Goal: Information Seeking & Learning: Find contact information

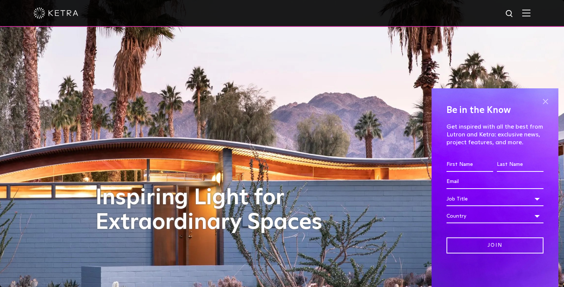
click at [543, 103] on span at bounding box center [544, 101] width 11 height 11
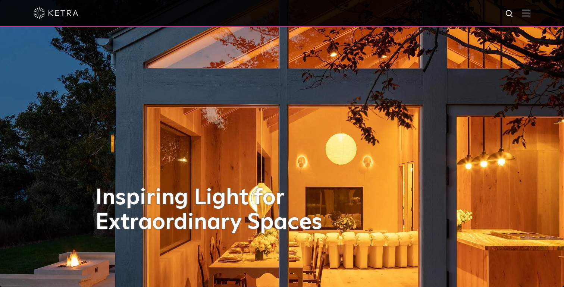
click at [528, 12] on img at bounding box center [526, 12] width 8 height 7
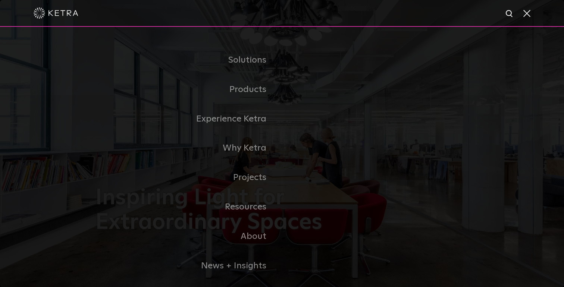
click at [525, 16] on span at bounding box center [526, 12] width 8 height 7
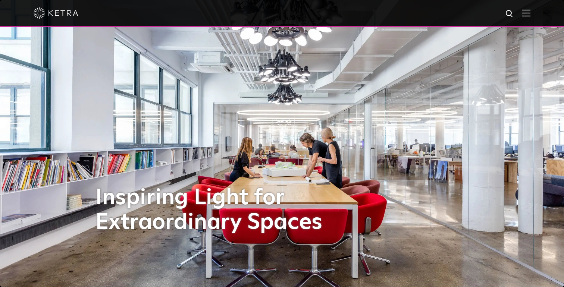
click at [523, 14] on img at bounding box center [526, 12] width 8 height 7
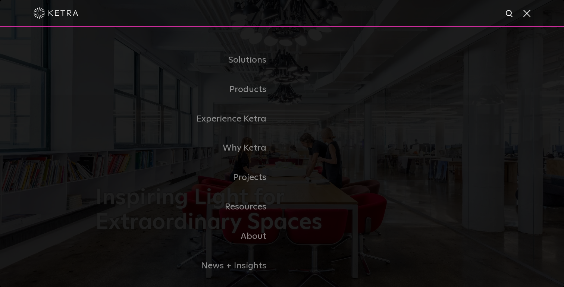
click at [528, 12] on span at bounding box center [526, 12] width 8 height 7
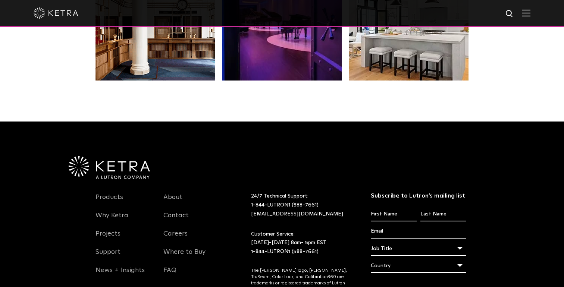
scroll to position [1566, 0]
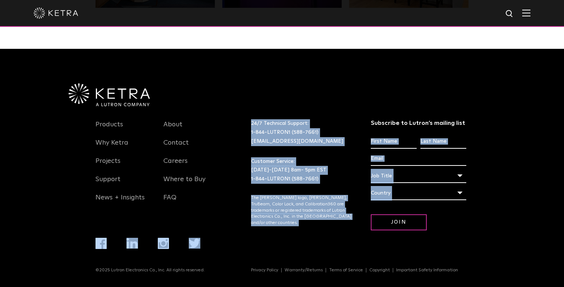
drag, startPoint x: 249, startPoint y: 270, endPoint x: 377, endPoint y: 266, distance: 127.6
click at [377, 266] on div "Products Why Ketra Projects Support News + Insights About Contact Careers Where…" at bounding box center [281, 168] width 447 height 239
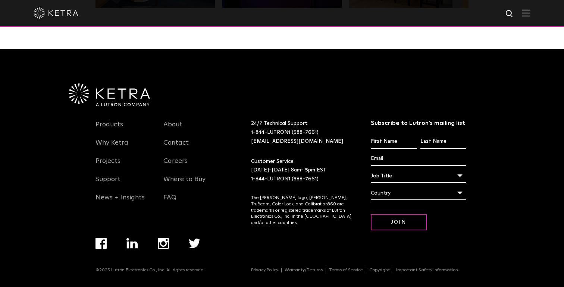
click at [321, 255] on div "Products Why Ketra Projects Support News + Insights About Contact Careers Where…" at bounding box center [281, 186] width 373 height 161
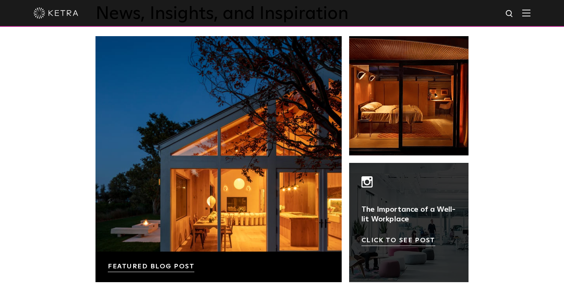
scroll to position [1170, 0]
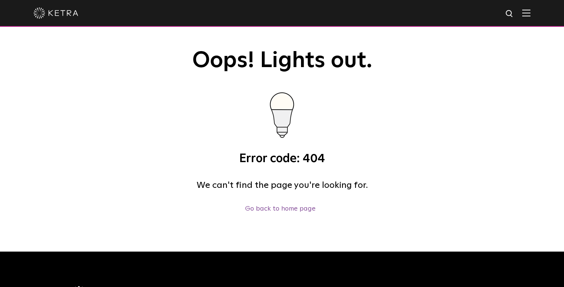
click at [276, 205] on p "Go back to home page" at bounding box center [279, 209] width 369 height 11
click at [276, 206] on link "Go back to home page" at bounding box center [280, 208] width 70 height 7
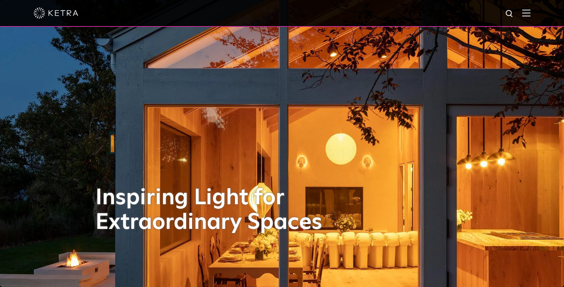
click at [528, 12] on img at bounding box center [526, 12] width 8 height 7
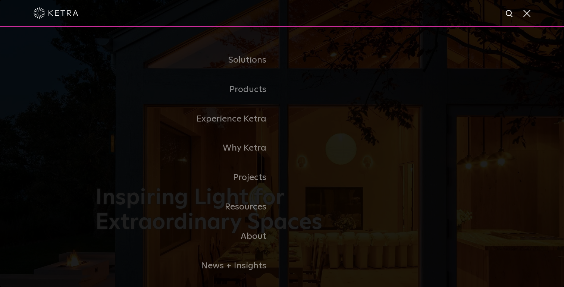
click at [525, 13] on span at bounding box center [526, 12] width 8 height 7
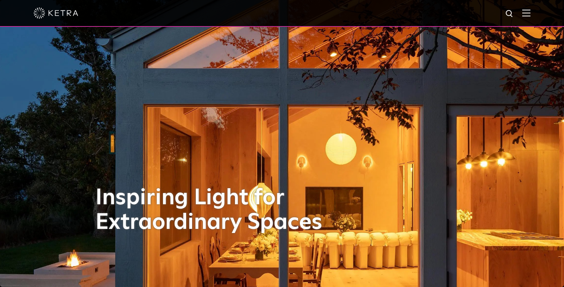
click at [514, 15] on img at bounding box center [509, 13] width 9 height 9
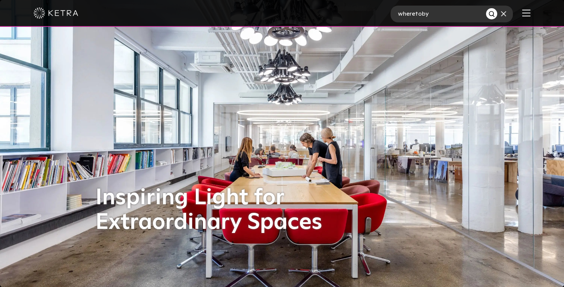
type input "wheretoby"
click at [486, 8] on button "Search" at bounding box center [491, 13] width 11 height 11
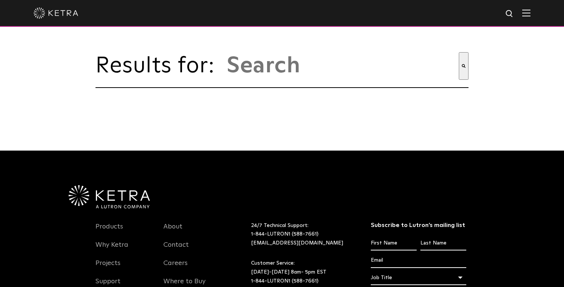
type input "wheretoby"
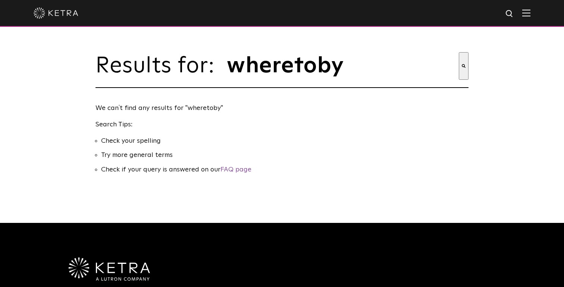
click at [265, 66] on input "wheretoby" at bounding box center [342, 66] width 233 height 28
click at [445, 75] on input "wheretoby" at bounding box center [342, 66] width 233 height 28
click at [456, 67] on input "wheretoby" at bounding box center [342, 66] width 233 height 28
type input "wheretobuy"
click at [459, 52] on button "Search" at bounding box center [464, 66] width 10 height 28
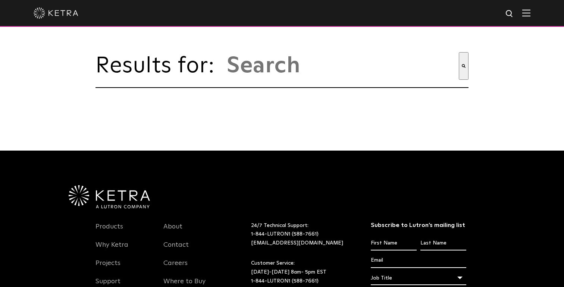
click at [222, 70] on div "This is a search field with an auto-suggest feature attached. There are no sugg…" at bounding box center [345, 66] width 246 height 28
click at [148, 68] on span "Results for:" at bounding box center [158, 66] width 127 height 22
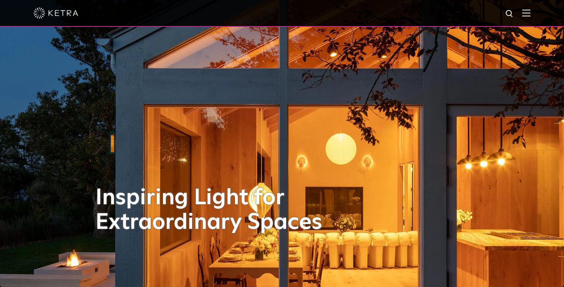
click at [529, 14] on img at bounding box center [526, 12] width 8 height 7
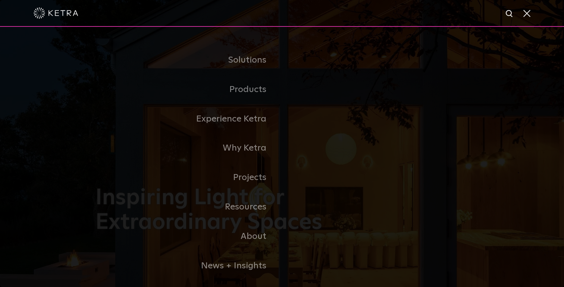
click at [518, 12] on div at bounding box center [282, 13] width 497 height 26
click at [525, 12] on span at bounding box center [526, 12] width 8 height 7
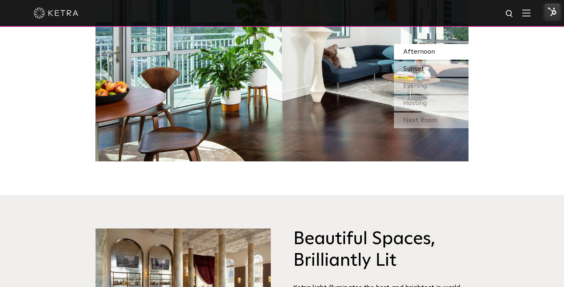
click at [406, 67] on span "Sunset" at bounding box center [413, 69] width 21 height 7
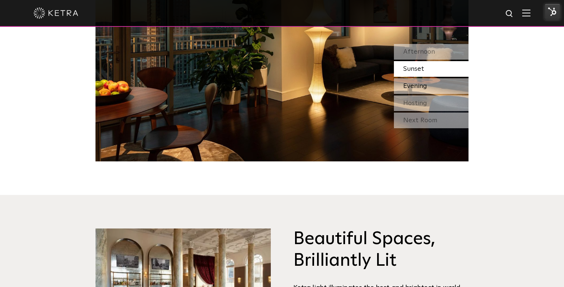
click at [412, 84] on span "Evening" at bounding box center [415, 86] width 24 height 7
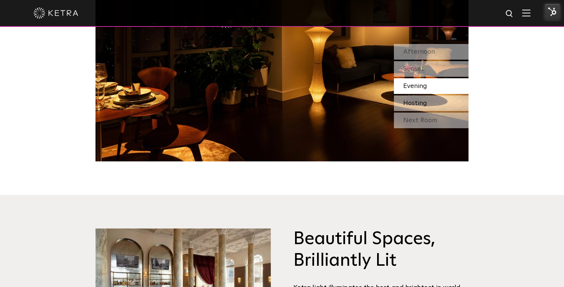
click at [419, 103] on span "Hosting" at bounding box center [415, 103] width 24 height 7
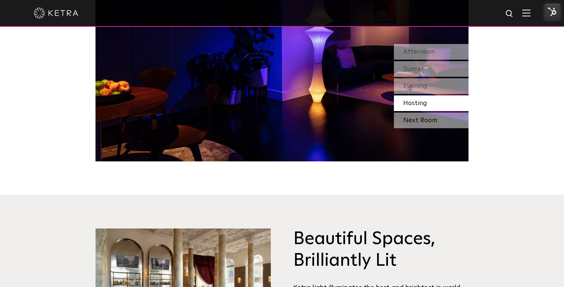
click at [421, 117] on div "Next Room" at bounding box center [431, 121] width 75 height 16
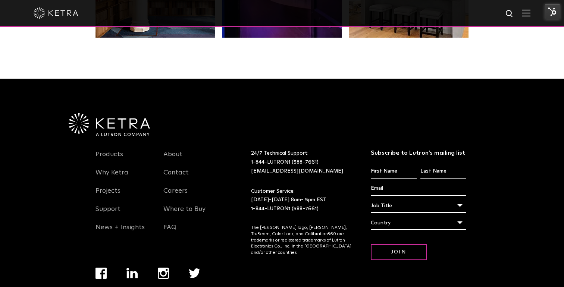
scroll to position [1532, 0]
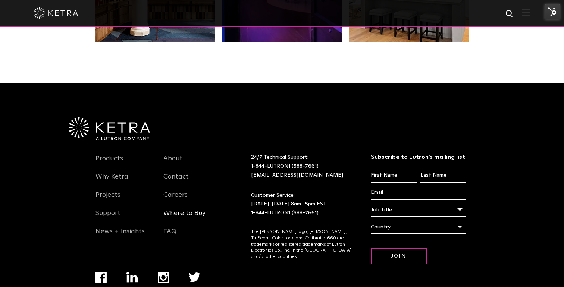
click at [182, 214] on link "Where to Buy" at bounding box center [184, 217] width 42 height 17
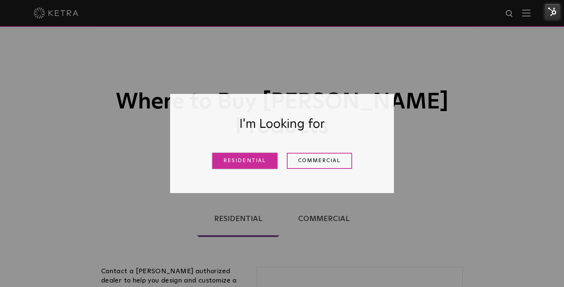
click at [264, 157] on link "Residential" at bounding box center [244, 161] width 65 height 16
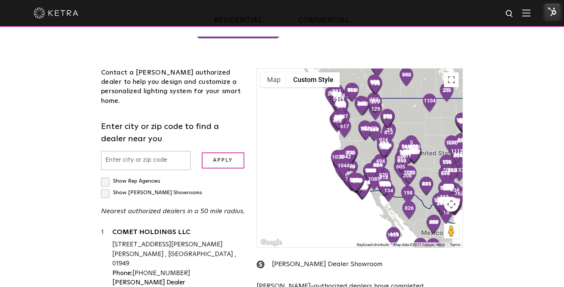
scroll to position [191, 0]
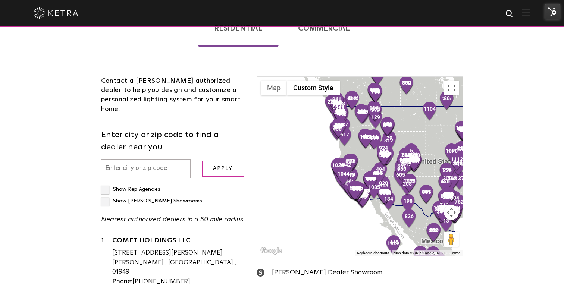
click at [159, 159] on input "text" at bounding box center [145, 168] width 89 height 19
paste input "154786)"
type input "154786"
click at [202, 161] on input "Apply" at bounding box center [223, 169] width 43 height 16
click at [213, 161] on input "Apply" at bounding box center [223, 169] width 43 height 16
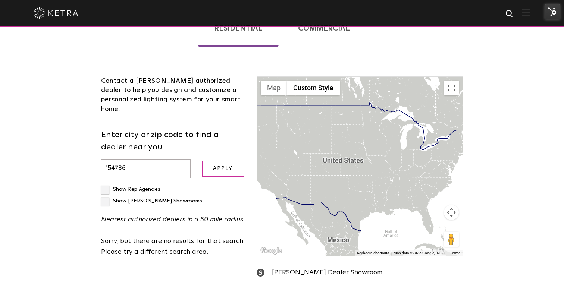
click at [106, 187] on label "Show Rep Agencies" at bounding box center [130, 189] width 59 height 5
click at [106, 184] on input "Show Rep Agencies" at bounding box center [103, 186] width 5 height 5
checkbox input "true"
click at [170, 198] on label "Show [PERSON_NAME] Showrooms" at bounding box center [151, 200] width 101 height 5
click at [106, 184] on input "Show [PERSON_NAME] Showrooms" at bounding box center [103, 186] width 5 height 5
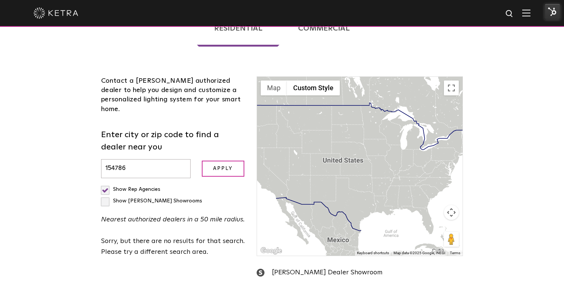
checkbox input "true"
drag, startPoint x: 151, startPoint y: 138, endPoint x: 83, endPoint y: 137, distance: 67.9
click at [82, 138] on div "Loading... Residential Commercial Contact a [PERSON_NAME] authorized dealer to …" at bounding box center [282, 174] width 564 height 354
paste input "INI out of Sterling"
type input "INI out of Sterling"
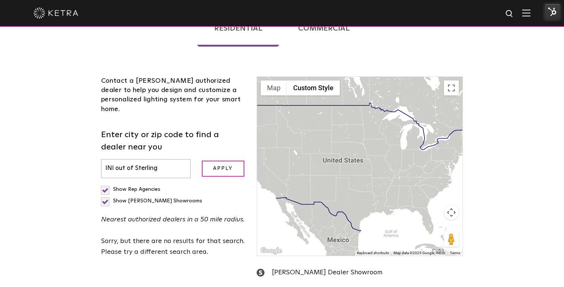
click at [202, 161] on input "Apply" at bounding box center [223, 169] width 43 height 16
click at [207, 161] on input "Apply" at bounding box center [223, 169] width 43 height 16
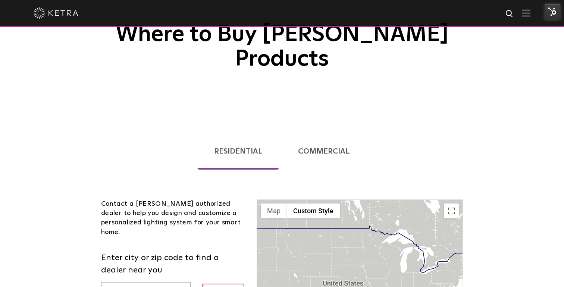
scroll to position [75, 0]
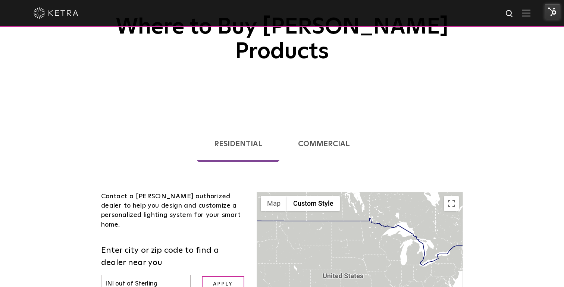
click at [341, 126] on link "Commercial" at bounding box center [324, 144] width 86 height 37
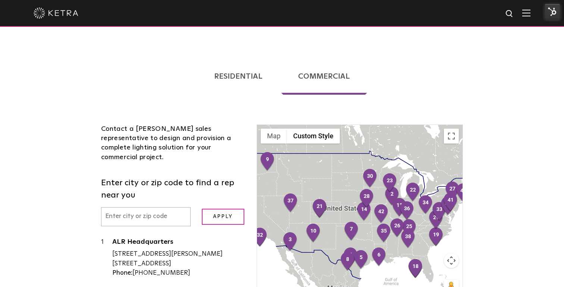
scroll to position [144, 0]
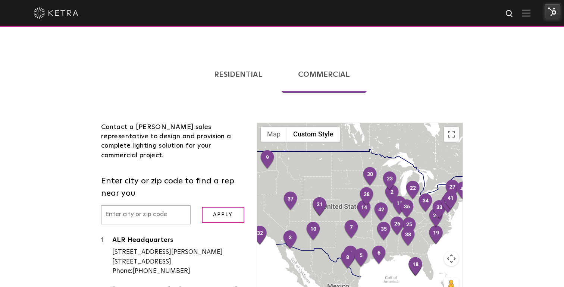
click at [151, 205] on input "text" at bounding box center [145, 214] width 89 height 19
paste input "INI out of Sterling"
type input "INI out of Sterling"
click at [204, 207] on input "Apply" at bounding box center [223, 215] width 43 height 16
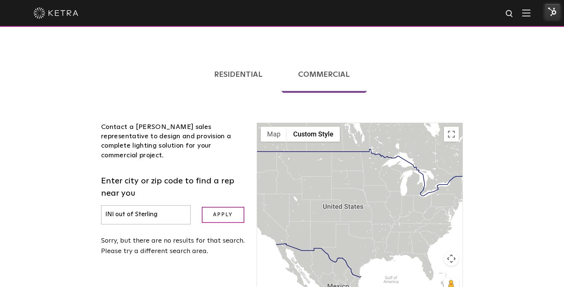
drag, startPoint x: 167, startPoint y: 187, endPoint x: 55, endPoint y: 177, distance: 112.7
click at [55, 177] on div "Loading... Residential Commercial Contact a [PERSON_NAME] authorized dealer to …" at bounding box center [282, 207] width 564 height 328
paste input "20164"
type input "20164"
click at [202, 207] on input "Apply" at bounding box center [223, 215] width 43 height 16
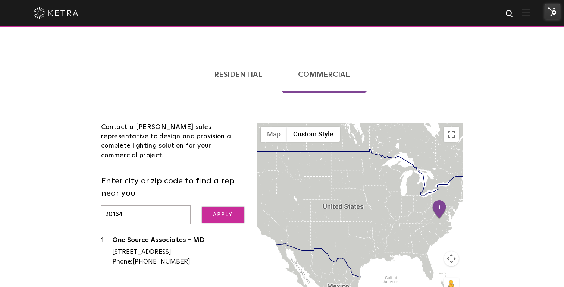
click at [218, 207] on input "Apply" at bounding box center [223, 215] width 43 height 16
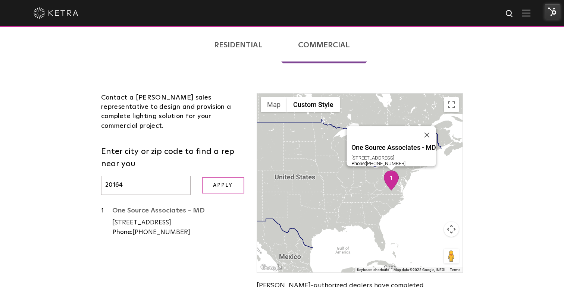
scroll to position [0, 0]
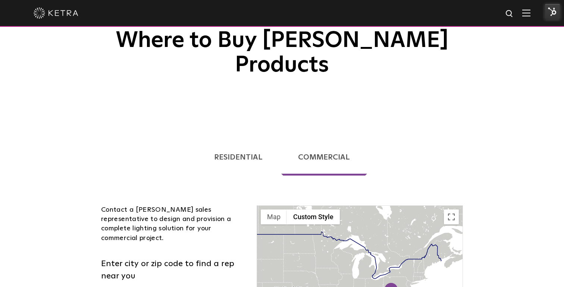
click at [237, 139] on link "Residential" at bounding box center [238, 157] width 82 height 37
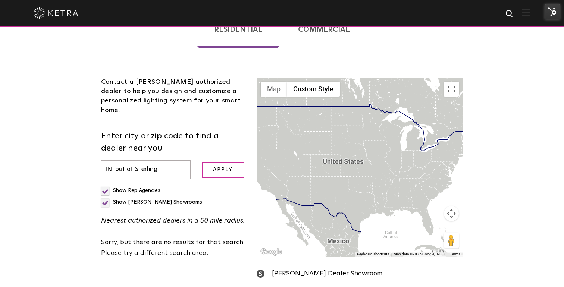
scroll to position [214, 0]
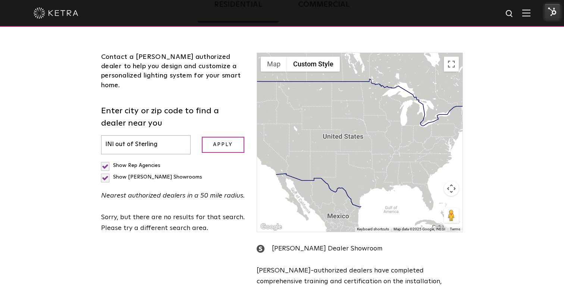
drag, startPoint x: 170, startPoint y: 101, endPoint x: 140, endPoint y: 105, distance: 30.0
click at [137, 135] on input "INI out of Sterling" at bounding box center [145, 144] width 89 height 19
drag, startPoint x: 156, startPoint y: 107, endPoint x: 54, endPoint y: 108, distance: 102.2
click at [54, 108] on div "Loading... Residential Commercial Contact a [PERSON_NAME] authorized dealer to …" at bounding box center [282, 150] width 564 height 354
paste input "20164"
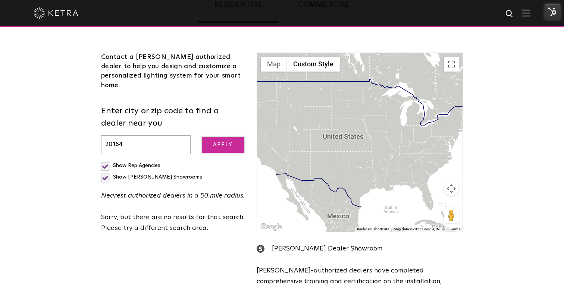
type input "20164"
click at [215, 137] on input "Apply" at bounding box center [223, 145] width 43 height 16
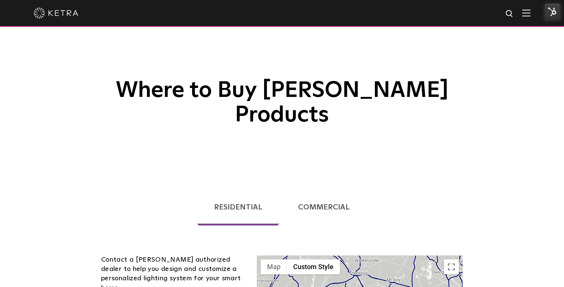
scroll to position [0, 0]
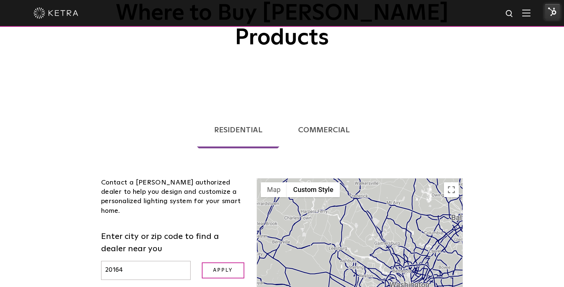
click at [321, 112] on link "Commercial" at bounding box center [324, 130] width 86 height 37
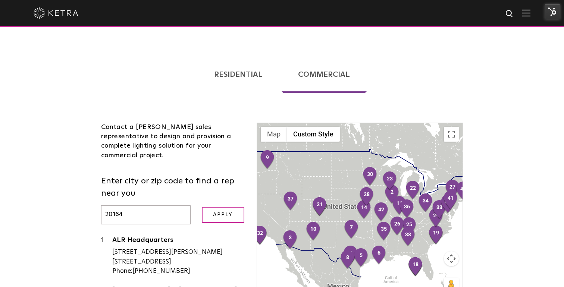
scroll to position [145, 0]
drag, startPoint x: 156, startPoint y: 183, endPoint x: 30, endPoint y: 189, distance: 125.8
click at [30, 189] on div "Loading... Residential Commercial Contact a [PERSON_NAME] authorized dealer to …" at bounding box center [282, 227] width 564 height 368
type input "2"
paste input "45570"
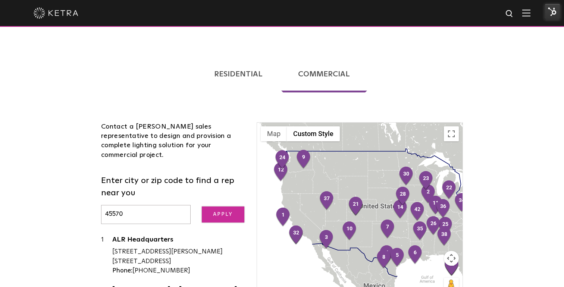
type input "45570"
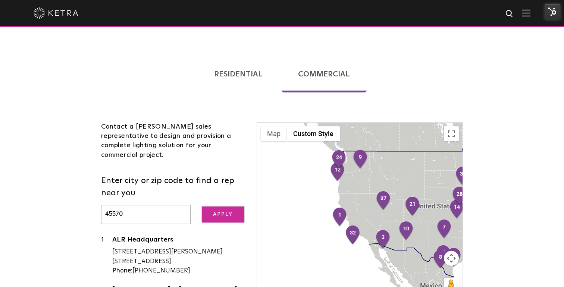
click at [207, 207] on input "Apply" at bounding box center [223, 215] width 43 height 16
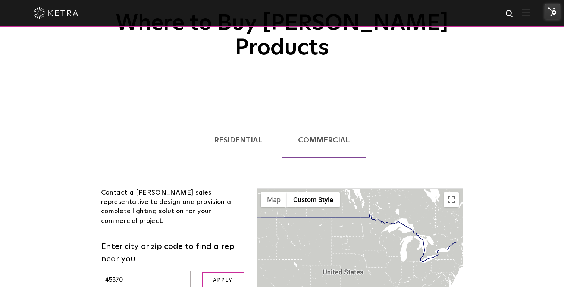
click at [243, 122] on link "Residential" at bounding box center [238, 140] width 82 height 37
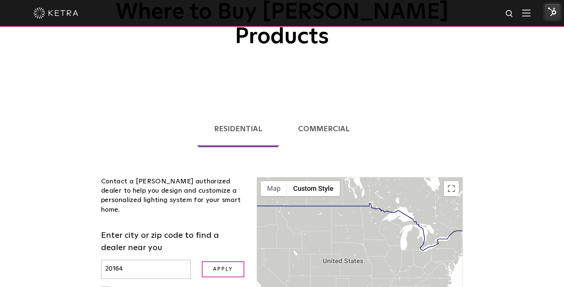
scroll to position [96, 0]
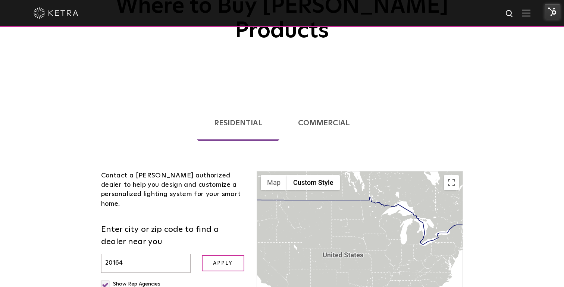
drag, startPoint x: 163, startPoint y: 229, endPoint x: 64, endPoint y: 224, distance: 99.3
click at [64, 224] on div "Loading... Residential Commercial Contact a [PERSON_NAME] authorized dealer to …" at bounding box center [282, 269] width 564 height 354
paste input "45570"
type input "45570"
click at [211, 255] on input "Apply" at bounding box center [223, 263] width 43 height 16
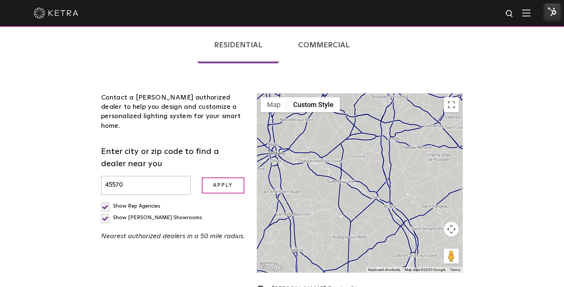
scroll to position [164, 0]
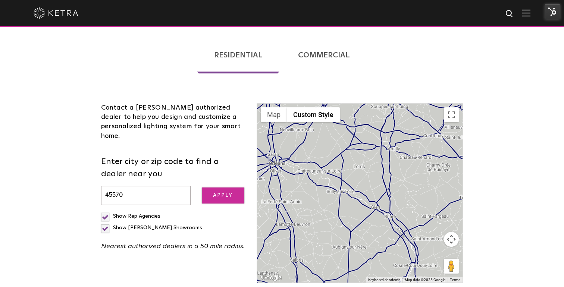
click at [206, 188] on input "Apply" at bounding box center [223, 196] width 43 height 16
click at [104, 214] on label "Show Rep Agencies" at bounding box center [130, 216] width 59 height 5
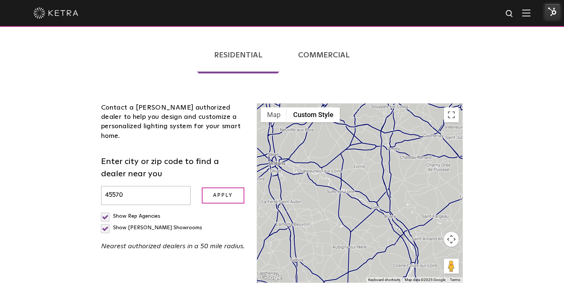
click at [104, 211] on input "Show Rep Agencies" at bounding box center [103, 213] width 5 height 5
checkbox input "false"
click at [170, 225] on label "Show [PERSON_NAME] Showrooms" at bounding box center [151, 227] width 101 height 5
click at [106, 211] on input "Show [PERSON_NAME] Showrooms" at bounding box center [103, 213] width 5 height 5
click at [170, 225] on label "Show [PERSON_NAME] Showrooms" at bounding box center [151, 227] width 101 height 5
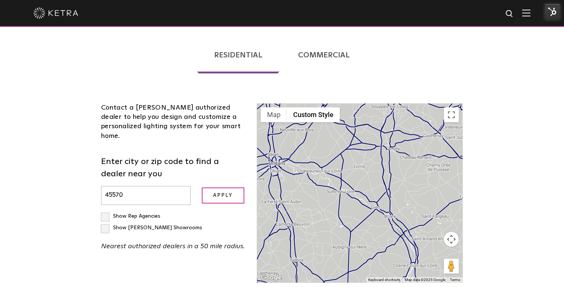
click at [106, 211] on input "Show [PERSON_NAME] Showrooms" at bounding box center [103, 213] width 5 height 5
checkbox input "true"
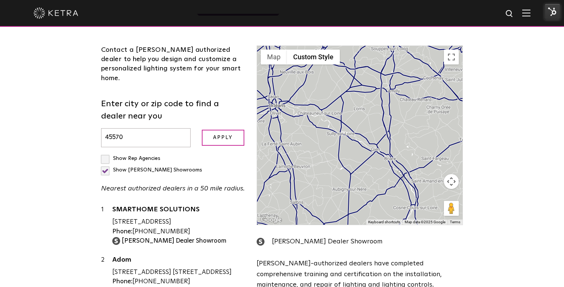
scroll to position [221, 0]
click at [130, 129] on input "45570" at bounding box center [145, 138] width 89 height 19
type input "4"
type input "20164"
click at [202, 130] on input "Apply" at bounding box center [223, 138] width 43 height 16
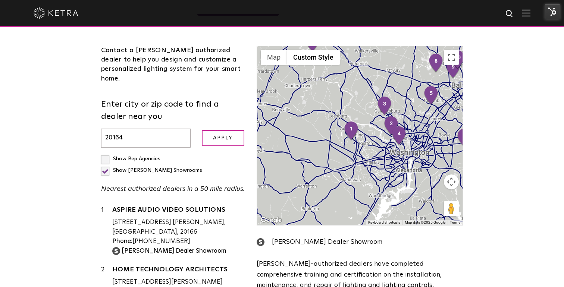
click at [217, 112] on form "Enter city or zip code to find a dealer near you 20164 Apply" at bounding box center [173, 122] width 144 height 49
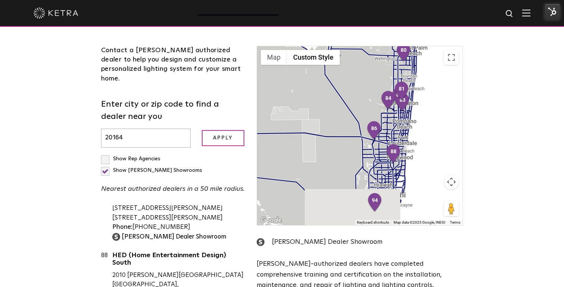
scroll to position [4974, 0]
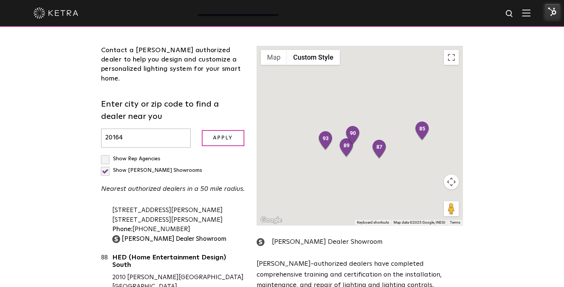
click at [136, 129] on input "20164" at bounding box center [145, 138] width 89 height 19
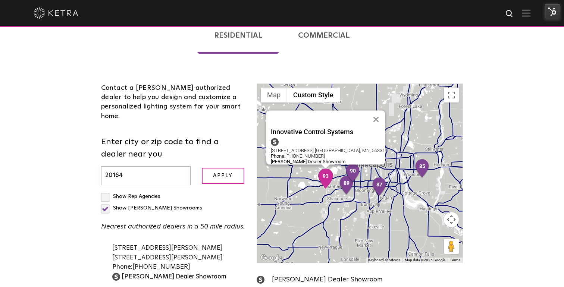
scroll to position [187, 0]
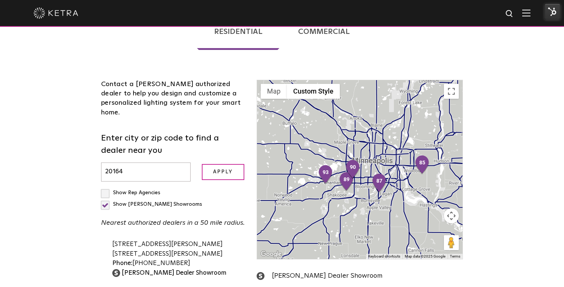
click at [171, 202] on label "Show [PERSON_NAME] Showrooms" at bounding box center [151, 204] width 101 height 5
click at [106, 187] on input "Show [PERSON_NAME] Showrooms" at bounding box center [103, 189] width 5 height 5
checkbox input "false"
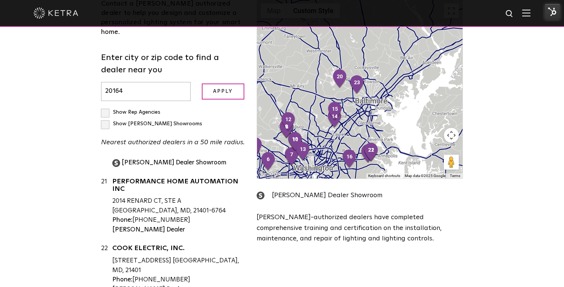
scroll to position [248, 0]
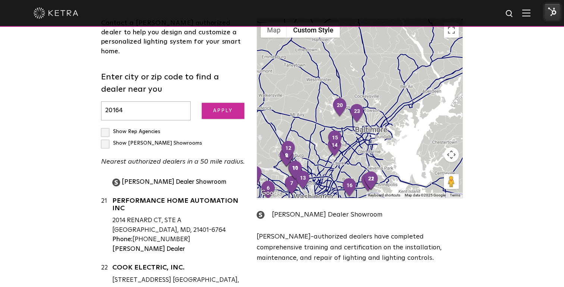
click at [219, 103] on input "Apply" at bounding box center [223, 111] width 43 height 16
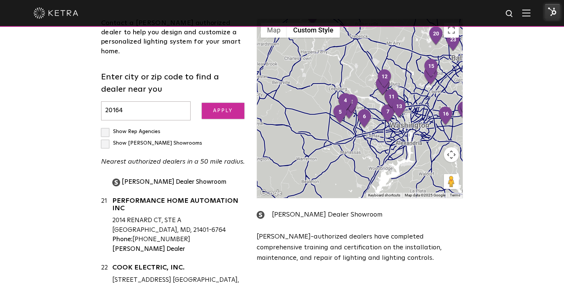
click at [217, 103] on input "Apply" at bounding box center [223, 111] width 43 height 16
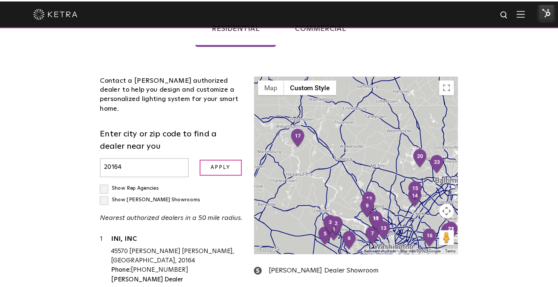
scroll to position [197, 0]
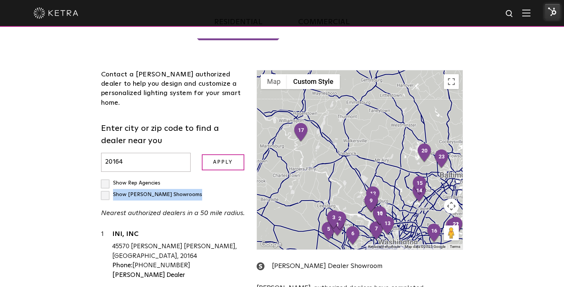
drag, startPoint x: 179, startPoint y: 149, endPoint x: 233, endPoint y: 157, distance: 54.6
click at [233, 177] on div "Show Rep Agencies Show Ketra Showrooms Nearest authorized dealers in a 50 mile …" at bounding box center [173, 197] width 144 height 41
